Goal: Find contact information: Find contact information

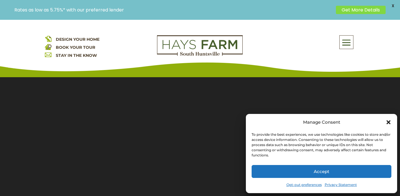
click at [389, 121] on icon "Close dialog" at bounding box center [388, 122] width 4 height 4
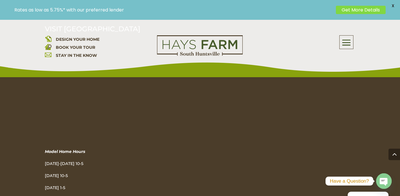
scroll to position [1907, 0]
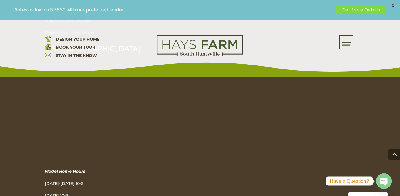
click at [348, 42] on span at bounding box center [347, 42] width 14 height 13
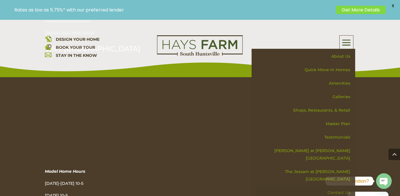
click at [340, 186] on link "Contact Us" at bounding box center [305, 193] width 99 height 14
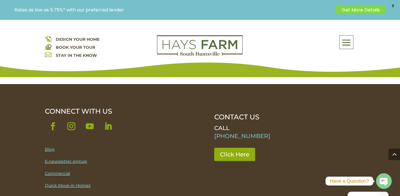
scroll to position [606, 0]
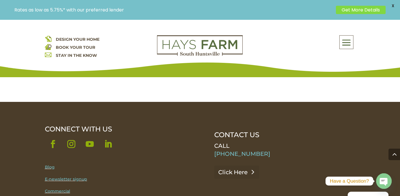
click at [243, 166] on link "Click Here" at bounding box center [236, 172] width 45 height 13
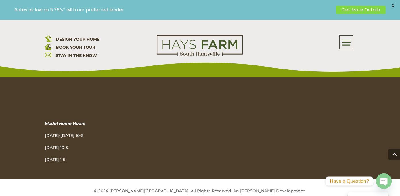
scroll to position [844, 0]
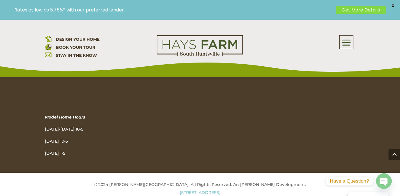
click at [180, 190] on link "[STREET_ADDRESS]" at bounding box center [200, 192] width 41 height 5
